Goal: Communication & Community: Share content

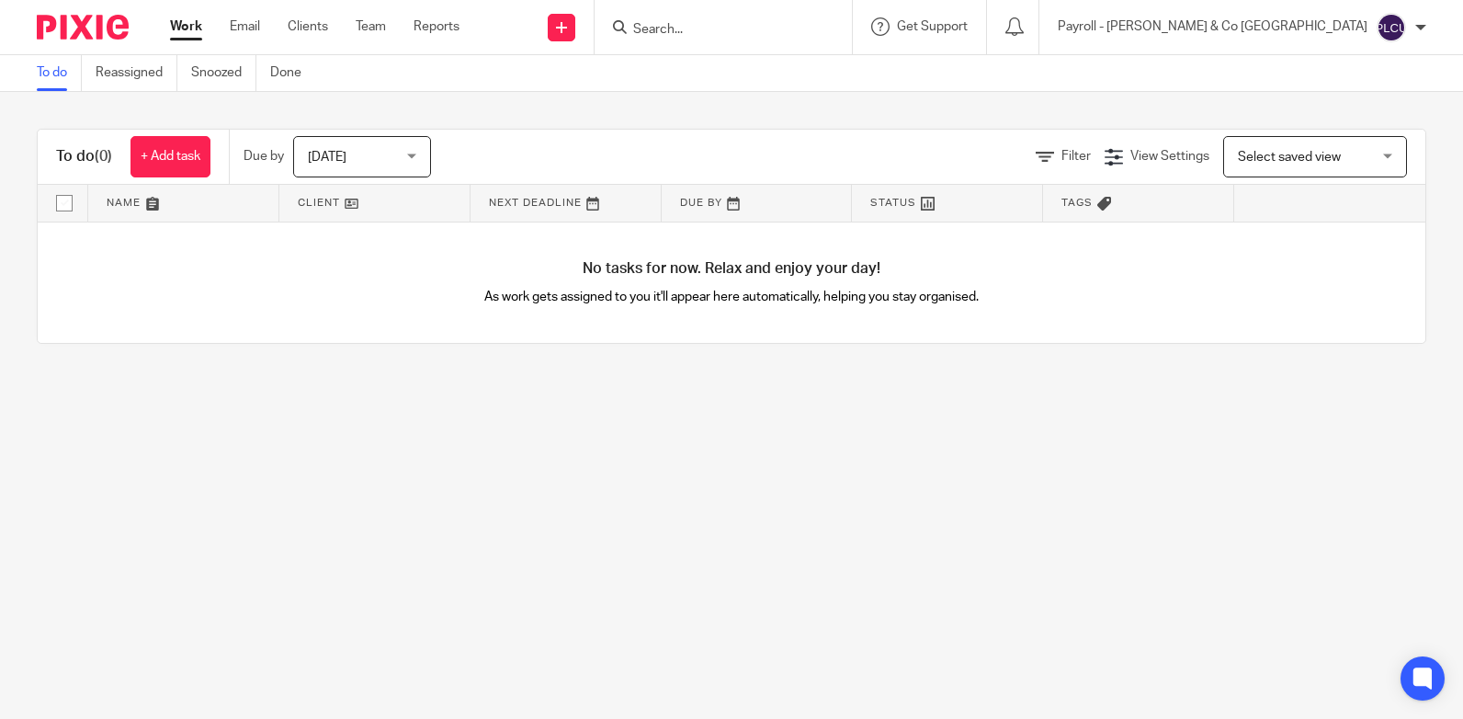
click at [797, 31] on input "Search" at bounding box center [713, 30] width 165 height 17
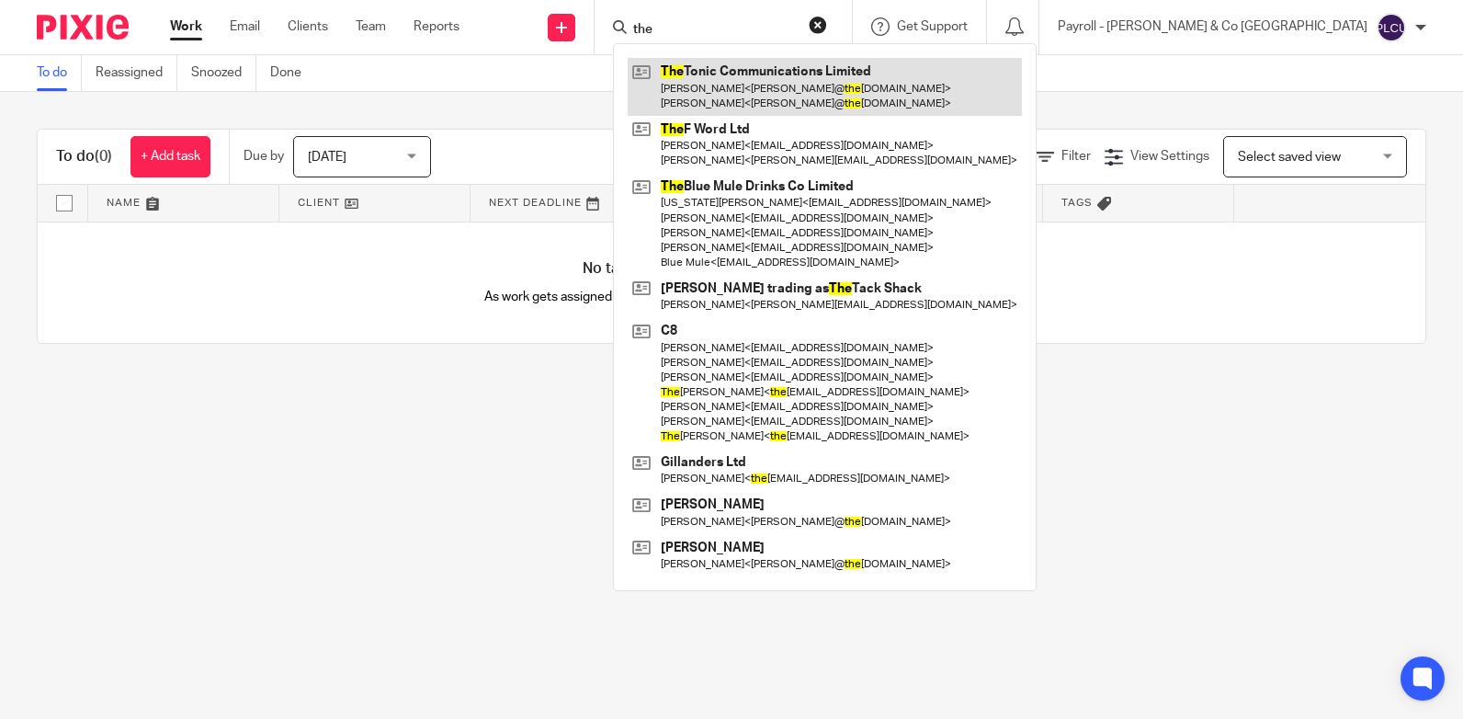
type input "the"
click at [904, 83] on link at bounding box center [825, 86] width 394 height 57
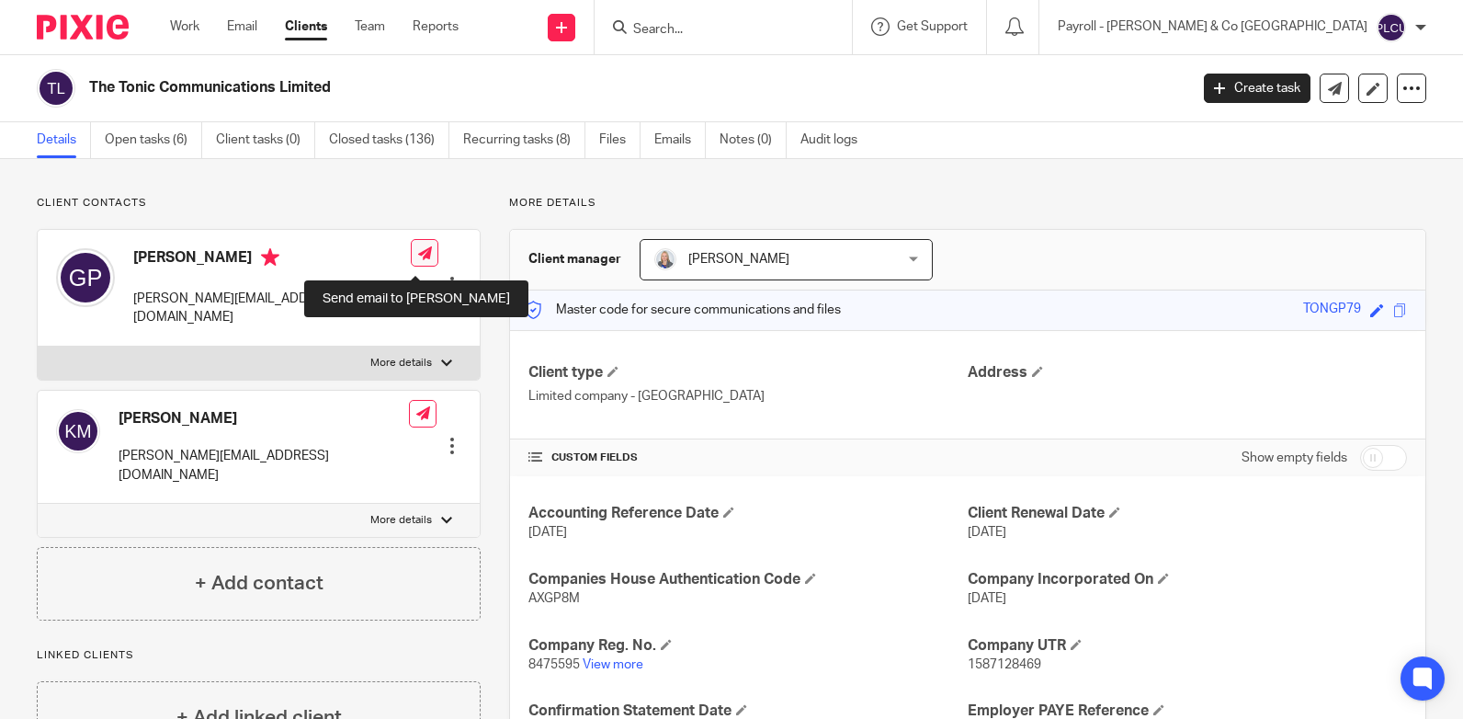
click at [418, 259] on icon at bounding box center [425, 253] width 14 height 14
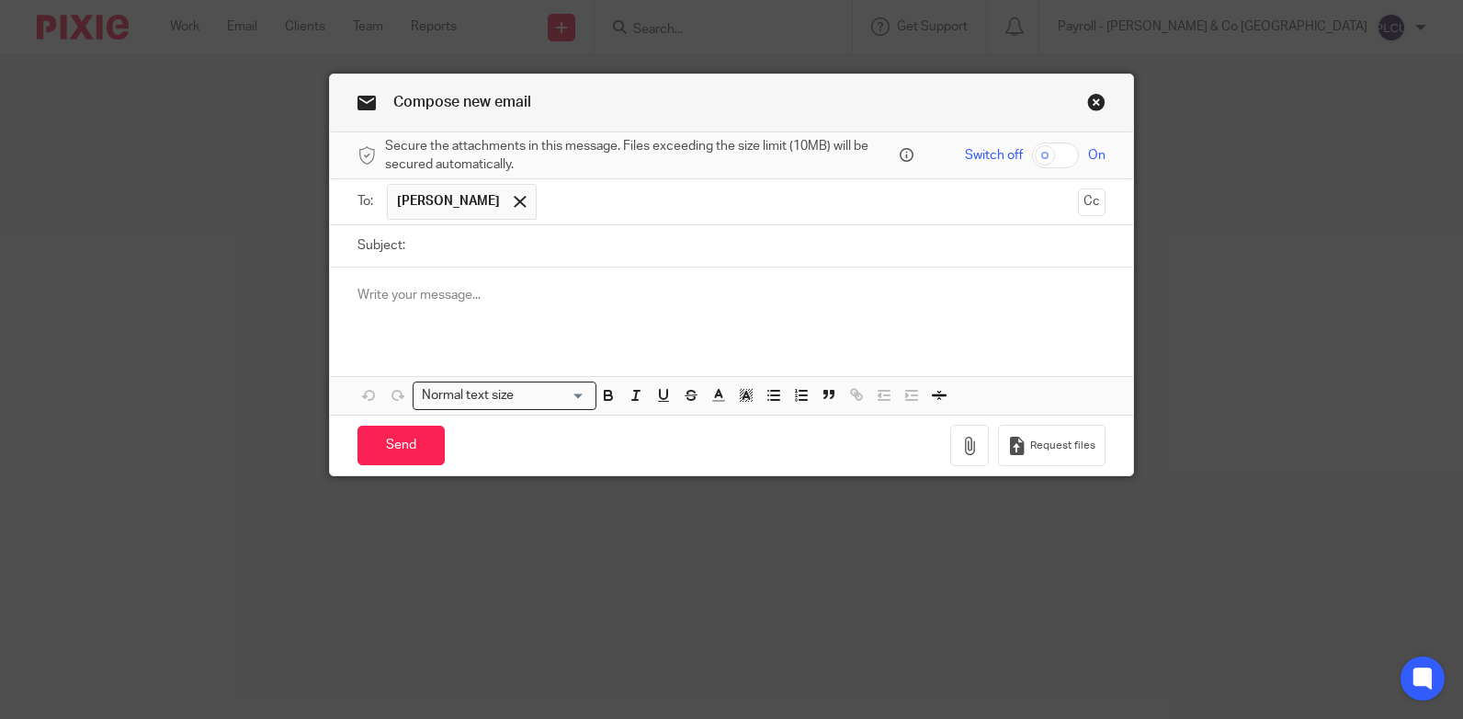
click at [563, 205] on input "text" at bounding box center [808, 202] width 525 height 36
click at [1039, 155] on input "checkbox" at bounding box center [1055, 155] width 47 height 26
checkbox input "true"
click at [445, 245] on input "Subject:" at bounding box center [760, 245] width 691 height 41
click at [427, 287] on p at bounding box center [732, 295] width 748 height 18
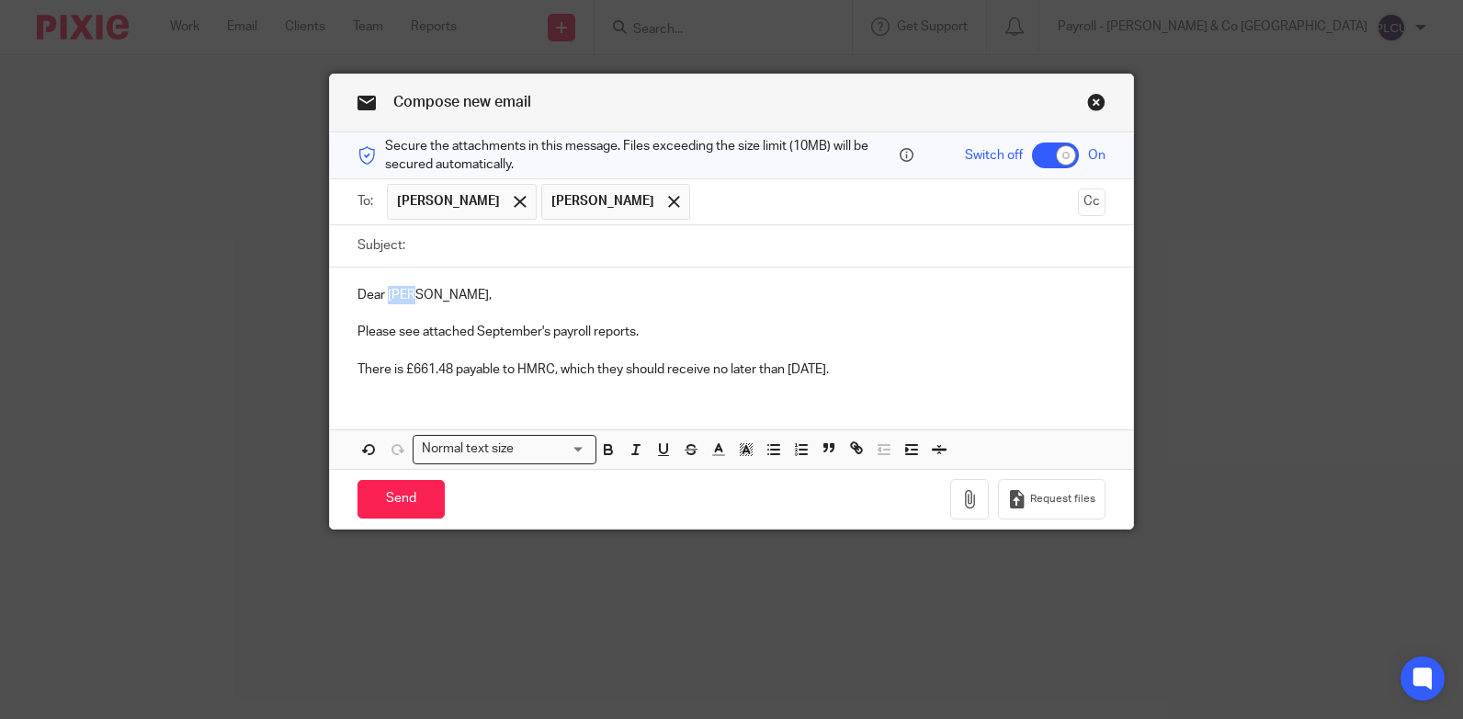
drag, startPoint x: 385, startPoint y: 294, endPoint x: 405, endPoint y: 289, distance: 21.0
click at [405, 289] on p "Dear Jeff," at bounding box center [732, 295] width 748 height 18
drag, startPoint x: 408, startPoint y: 372, endPoint x: 445, endPoint y: 366, distance: 37.3
click at [445, 366] on p "There is £661.48 payable to HMRC, which they should receive no later than 22nd …" at bounding box center [732, 369] width 748 height 18
click at [563, 255] on input "Subject:" at bounding box center [760, 245] width 691 height 41
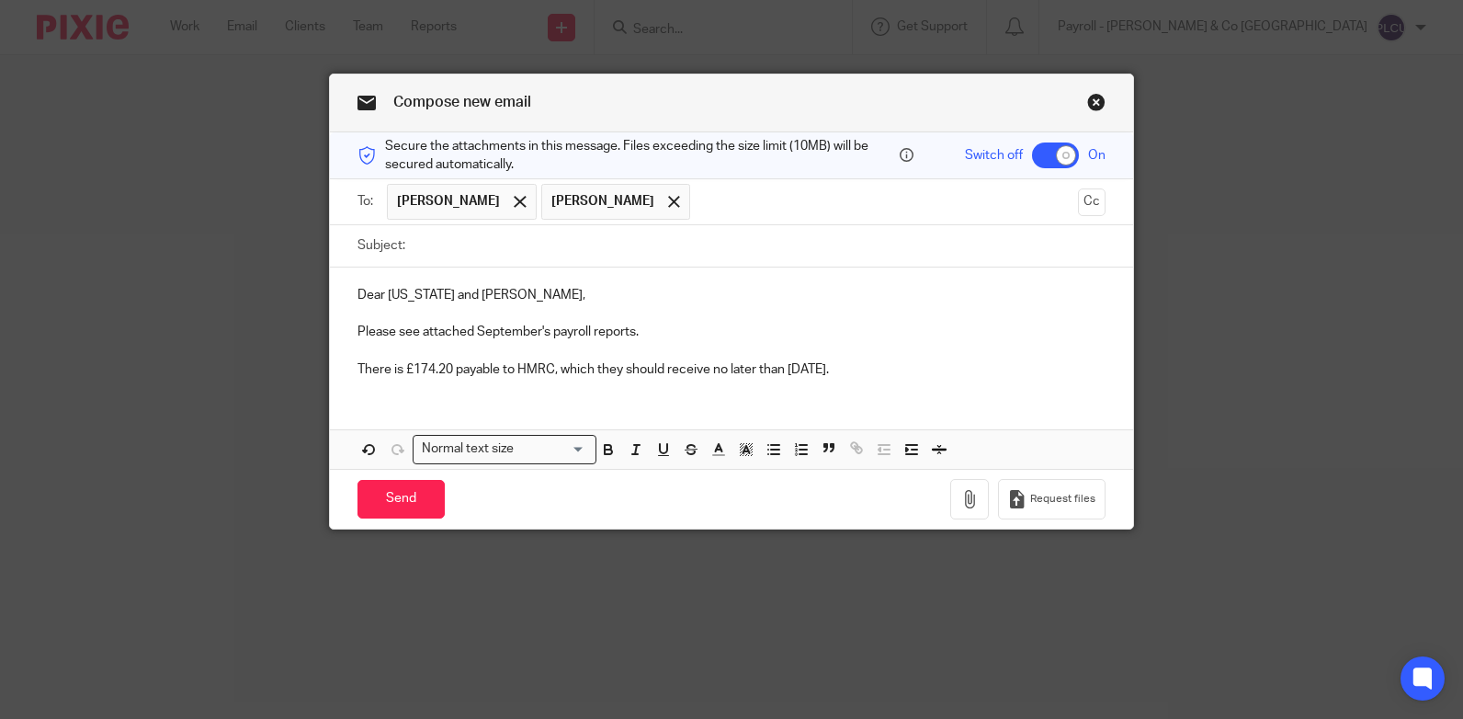
paste input "Monthly Payroll Reports - September 2025"
type input "Monthly Payroll Reports - September 2025"
click at [972, 499] on icon "button" at bounding box center [970, 499] width 18 height 18
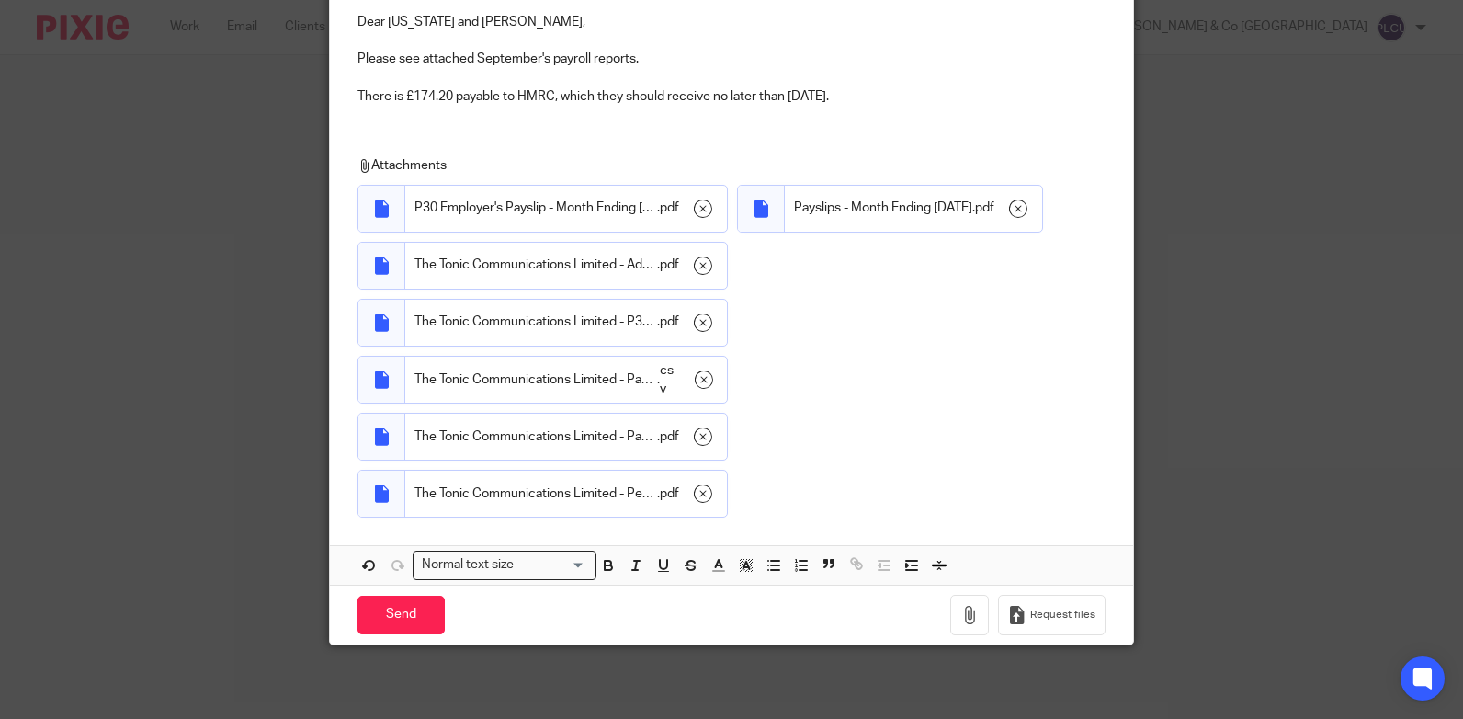
scroll to position [334, 0]
click at [396, 611] on input "Send" at bounding box center [401, 616] width 87 height 40
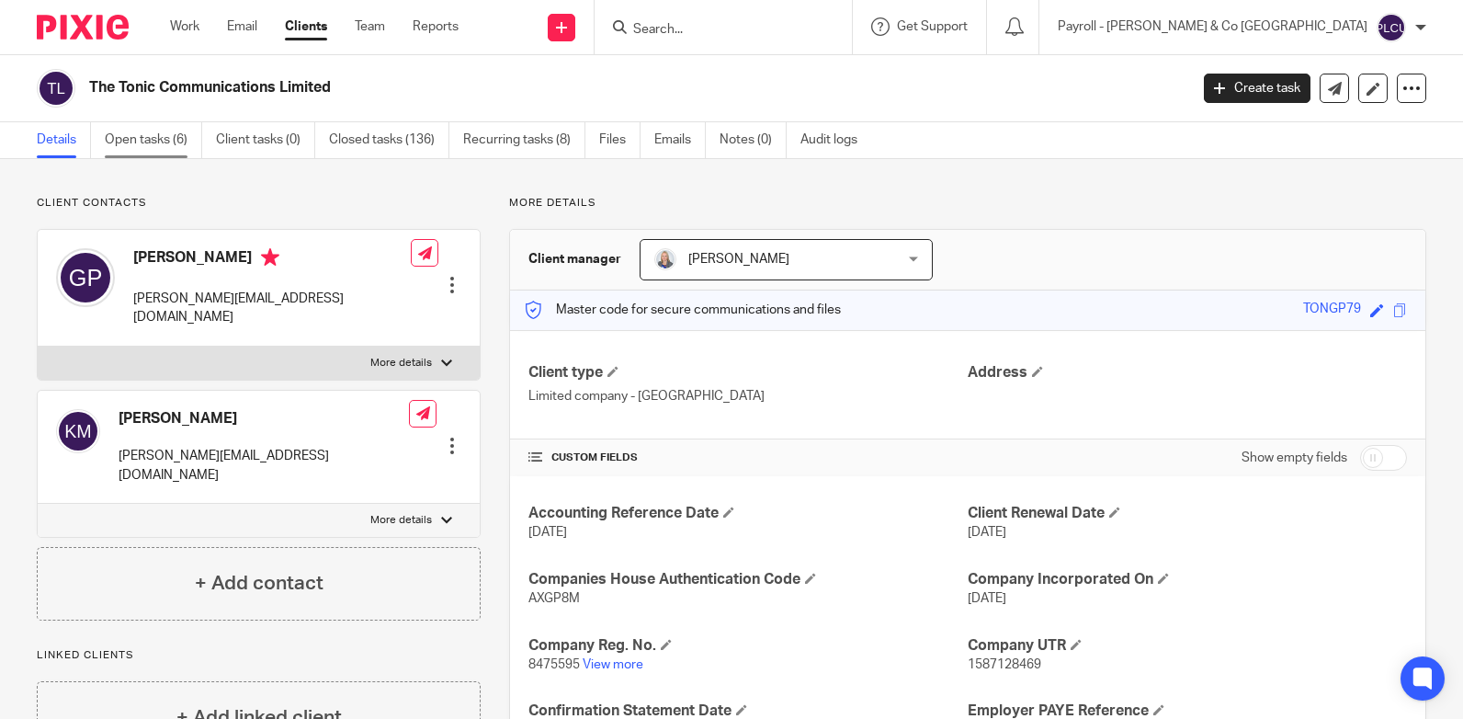
click at [172, 137] on link "Open tasks (6)" at bounding box center [153, 140] width 97 height 36
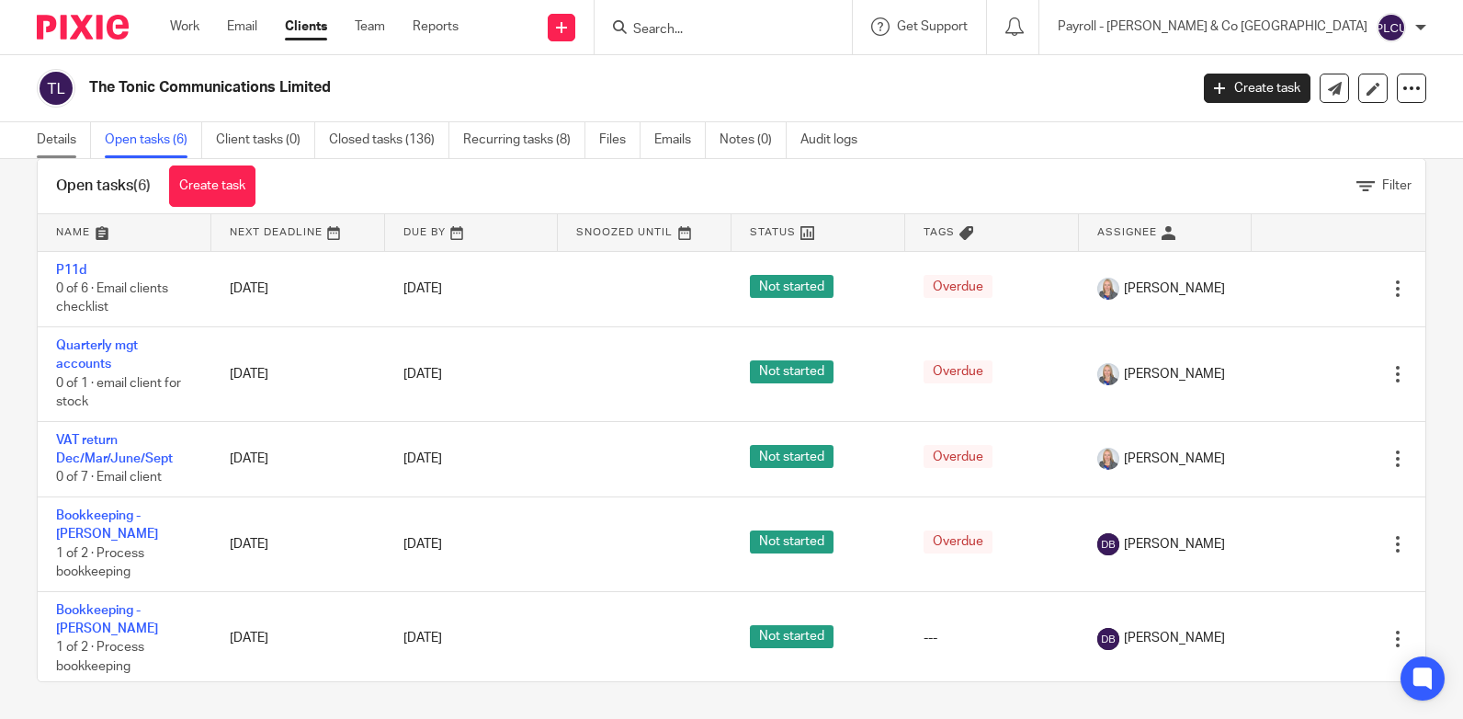
click at [61, 136] on link "Details" at bounding box center [64, 140] width 54 height 36
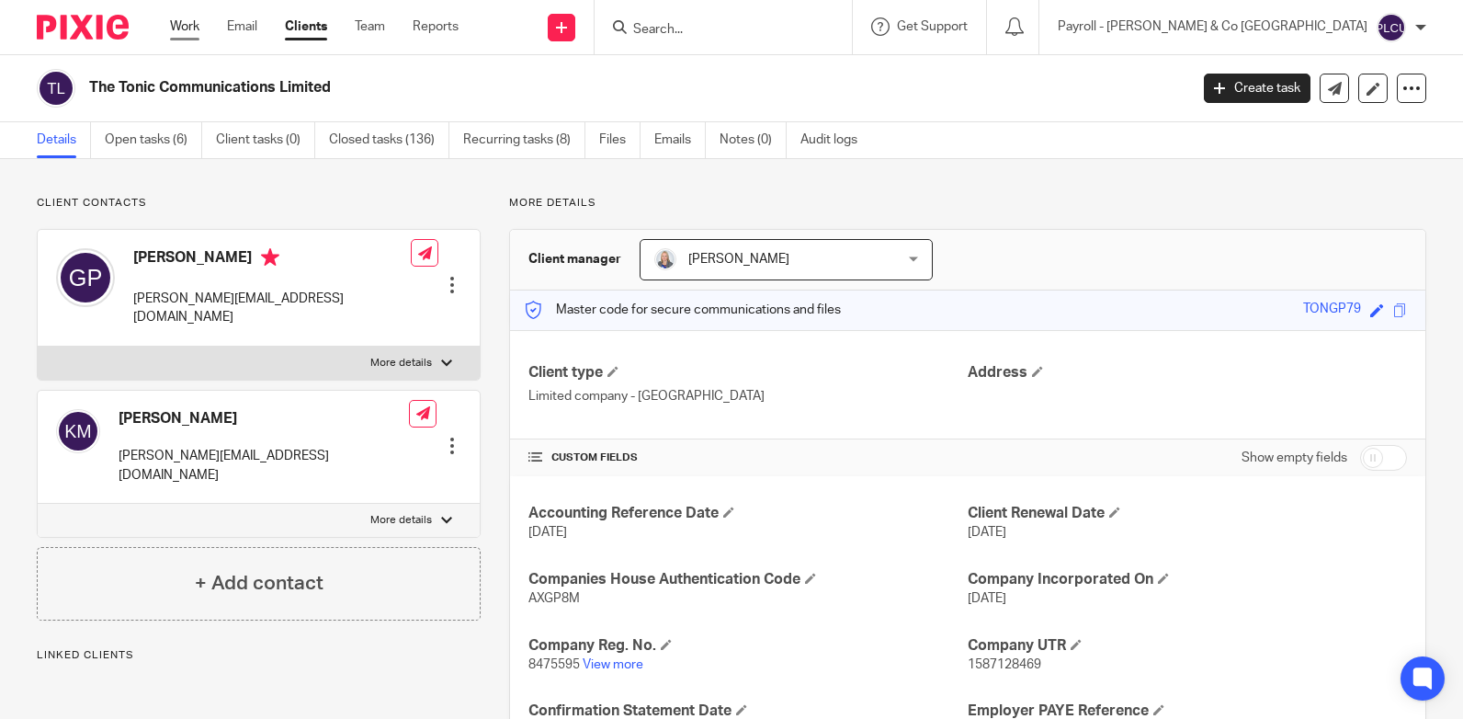
click at [194, 24] on link "Work" at bounding box center [184, 26] width 29 height 18
